Goal: Task Accomplishment & Management: Manage account settings

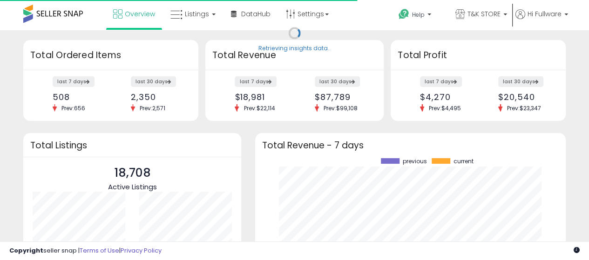
scroll to position [129, 292]
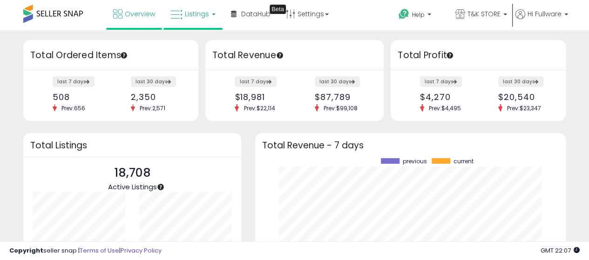
click at [181, 14] on icon at bounding box center [176, 15] width 12 height 12
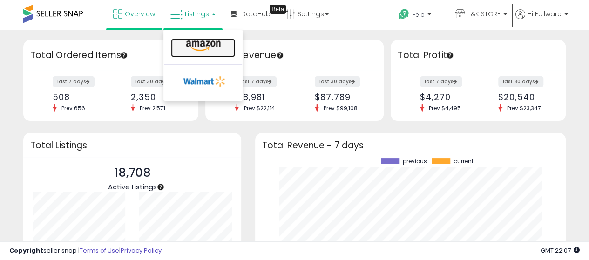
click at [187, 47] on icon at bounding box center [203, 46] width 40 height 12
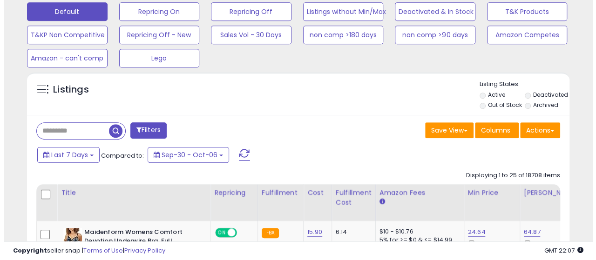
scroll to position [291, 0]
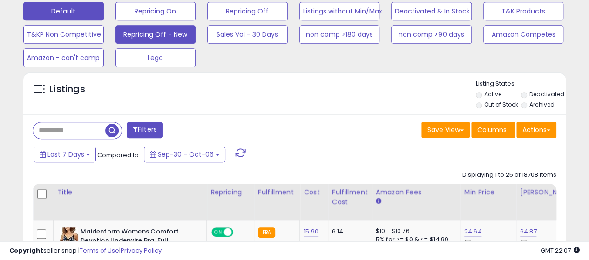
click at [184, 35] on button "Repricing Off - New" at bounding box center [155, 34] width 80 height 19
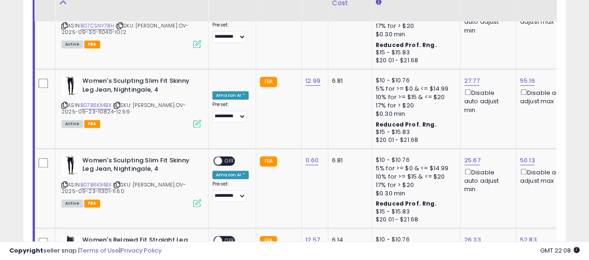
scroll to position [2239, 0]
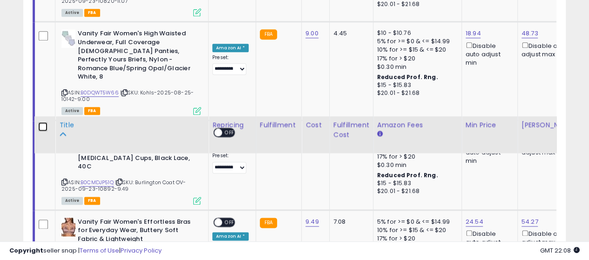
scroll to position [2349, 0]
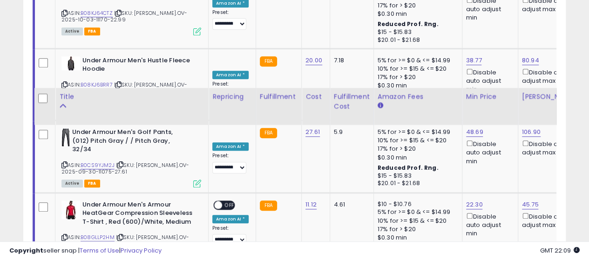
scroll to position [2217, 0]
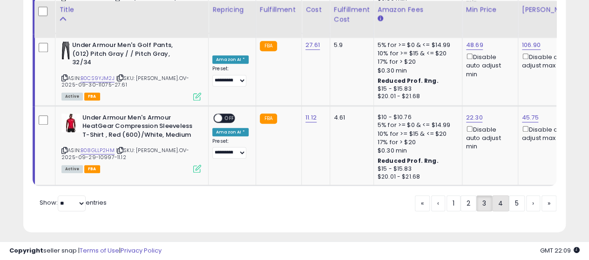
click at [502, 199] on link "4" at bounding box center [500, 203] width 17 height 16
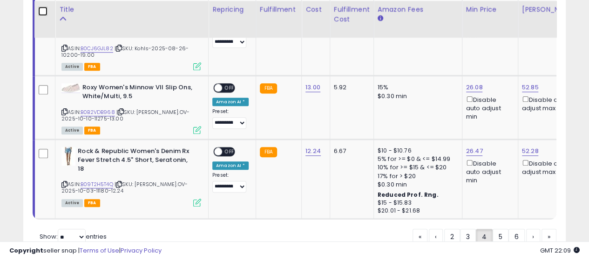
scroll to position [2187, 0]
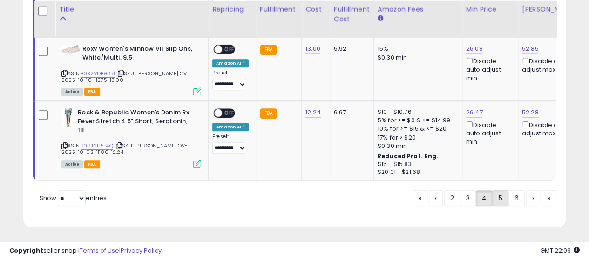
click at [499, 196] on link "5" at bounding box center [500, 198] width 16 height 16
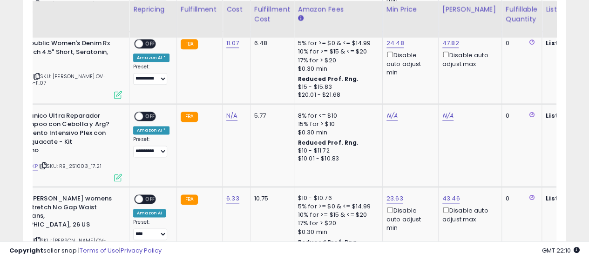
scroll to position [0, 0]
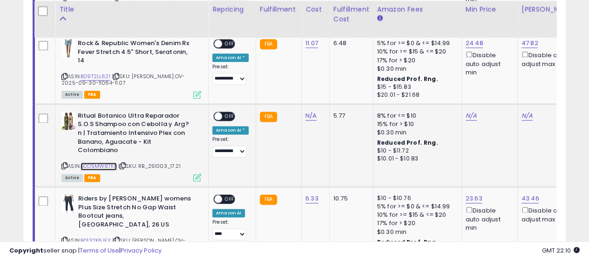
click at [108, 167] on link "B0D5MW87KP" at bounding box center [98, 166] width 36 height 8
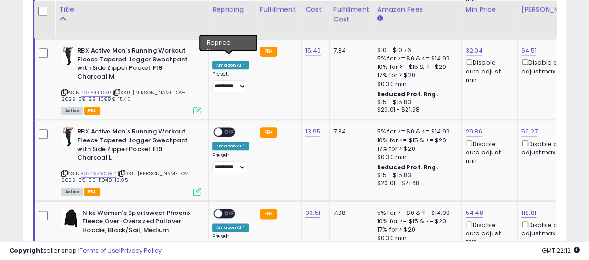
scroll to position [2330, 0]
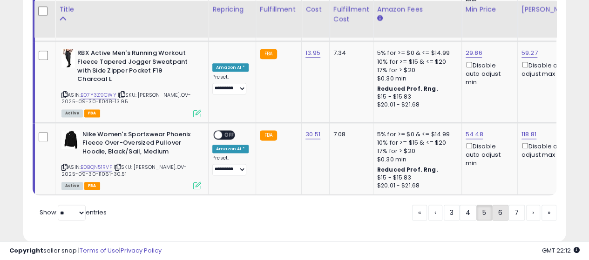
click at [497, 205] on link "6" at bounding box center [500, 213] width 16 height 16
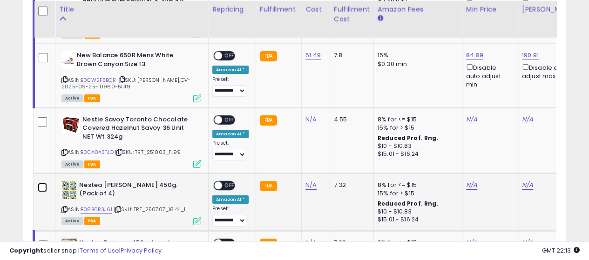
scroll to position [0, 0]
click at [98, 207] on link "B08BCR3J61" at bounding box center [96, 210] width 32 height 8
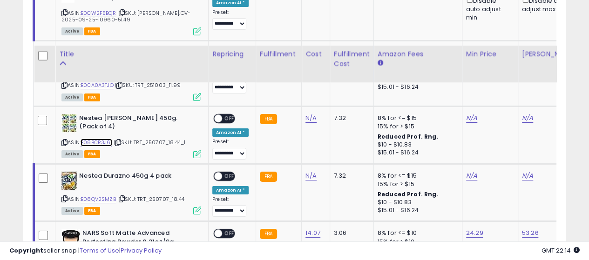
scroll to position [1694, 0]
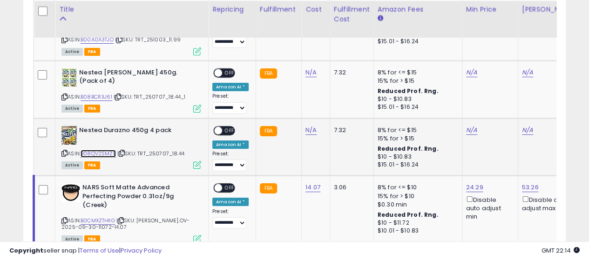
click at [106, 150] on link "B08QV2SMZB" at bounding box center [97, 154] width 35 height 8
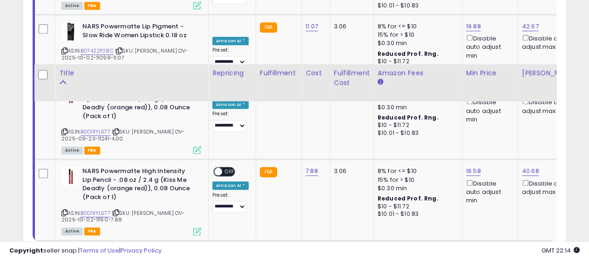
scroll to position [2119, 0]
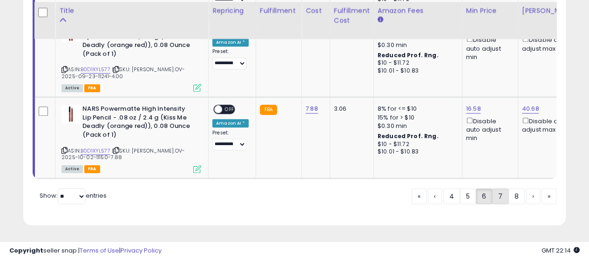
click at [501, 197] on link "7" at bounding box center [500, 196] width 16 height 16
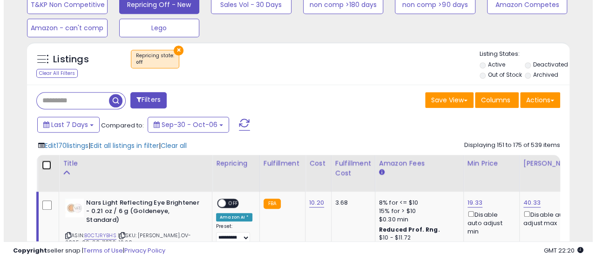
scroll to position [317, 0]
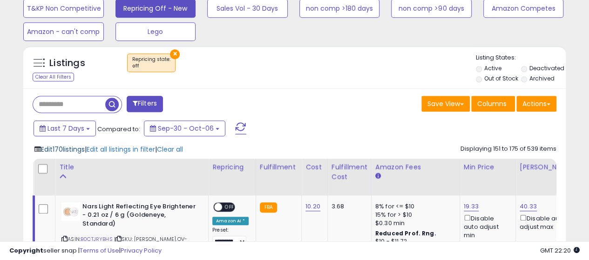
click at [78, 147] on span "Edit 170 listings" at bounding box center [63, 149] width 44 height 9
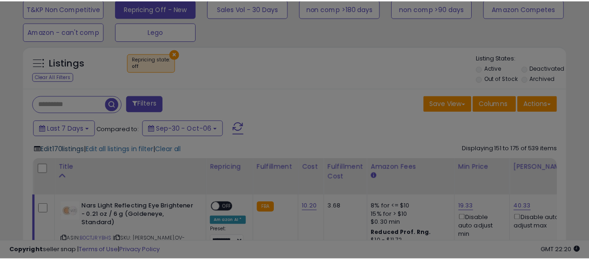
scroll to position [191, 317]
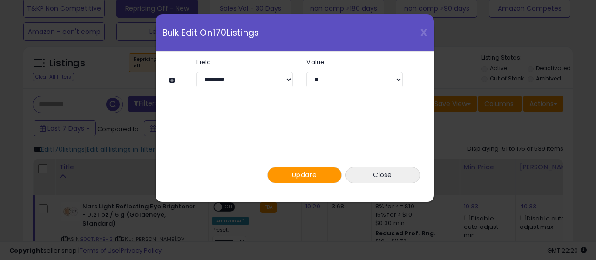
click at [169, 81] on button at bounding box center [173, 80] width 8 height 7
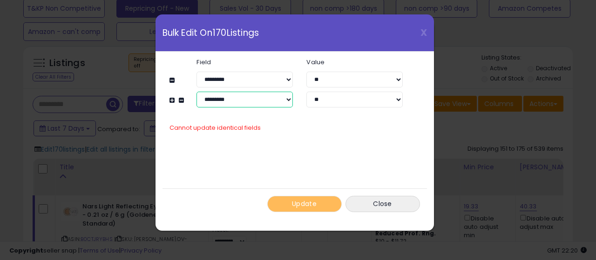
click at [244, 96] on select "**********" at bounding box center [244, 100] width 96 height 16
select select "**********"
click at [196, 92] on select "**********" at bounding box center [244, 100] width 96 height 16
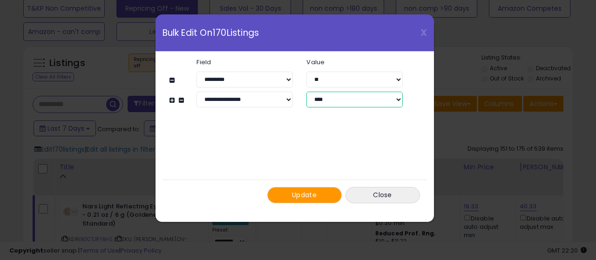
click at [335, 95] on select "**********" at bounding box center [354, 100] width 96 height 16
select select "*****"
click at [306, 92] on select "**********" at bounding box center [354, 100] width 96 height 16
click at [320, 191] on button "Update" at bounding box center [304, 195] width 74 height 16
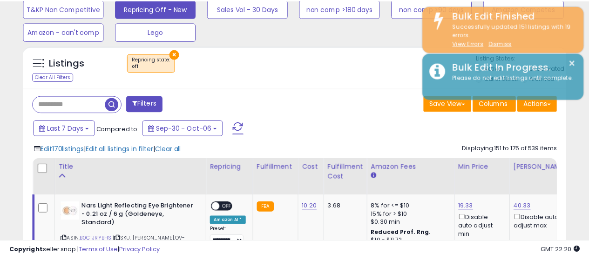
scroll to position [465053, 464930]
